Goal: Task Accomplishment & Management: Use online tool/utility

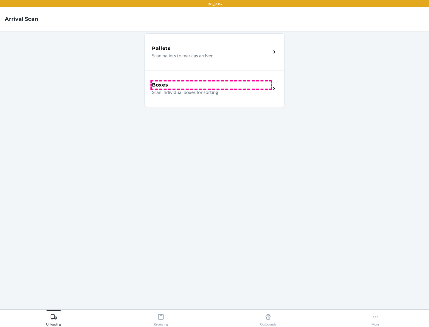
click at [211, 85] on div "Boxes" at bounding box center [211, 85] width 119 height 7
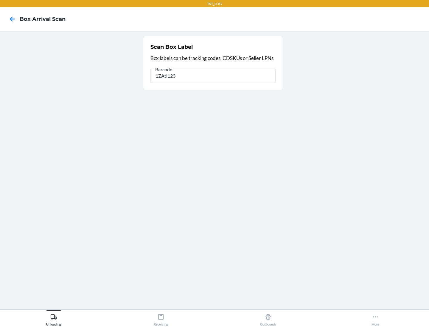
type input "1ZAti123"
